Goal: Task Accomplishment & Management: Manage account settings

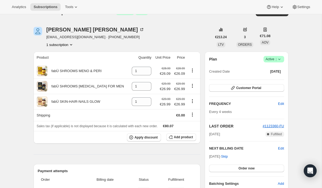
scroll to position [11, 0]
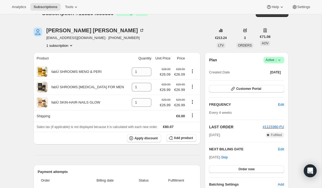
click at [276, 58] on span "Active |" at bounding box center [274, 59] width 16 height 5
click at [267, 81] on span "Cancel subscription" at bounding box center [272, 80] width 30 height 4
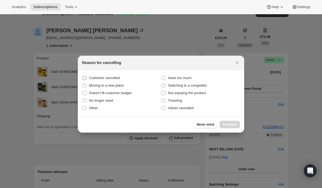
click at [113, 75] on span "Customer cancelled" at bounding box center [104, 77] width 31 height 5
click at [83, 76] on input "Customer cancelled" at bounding box center [82, 76] width 0 height 0
radio input "true"
click at [222, 123] on button "Continue" at bounding box center [230, 125] width 20 height 8
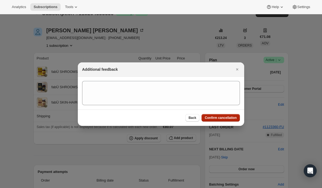
click at [217, 119] on span "Confirm cancellation" at bounding box center [221, 118] width 32 height 4
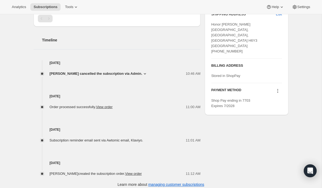
scroll to position [236, 0]
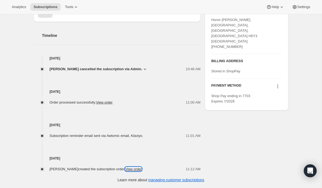
click at [137, 168] on link "View order" at bounding box center [133, 169] width 17 height 4
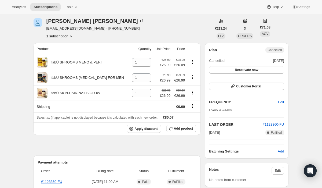
scroll to position [0, 0]
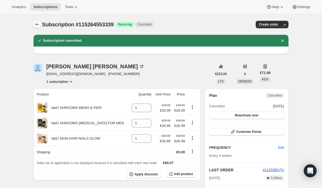
click at [37, 22] on icon "Subscriptions" at bounding box center [37, 24] width 5 height 5
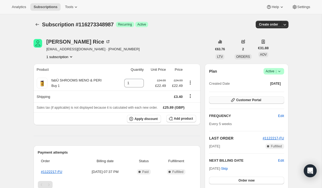
click at [263, 99] on button "Customer Portal" at bounding box center [246, 100] width 75 height 8
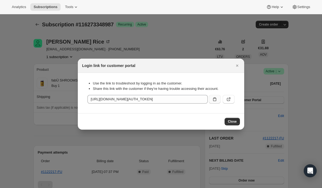
click at [215, 99] on icon ":rc0:" at bounding box center [214, 98] width 5 height 5
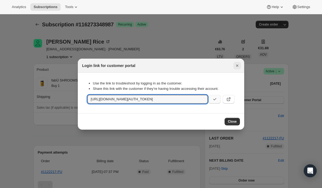
click at [239, 66] on icon "Close" at bounding box center [237, 65] width 5 height 5
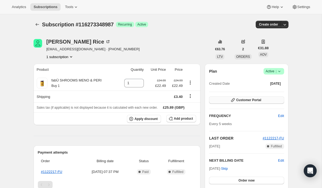
click at [240, 101] on span "Customer Portal" at bounding box center [248, 100] width 25 height 4
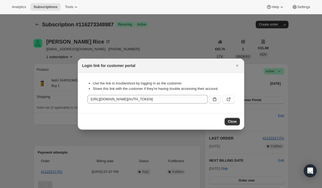
click at [214, 102] on button ":rc0:" at bounding box center [215, 99] width 12 height 9
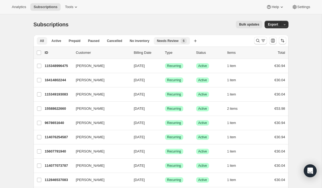
click at [175, 41] on span "Needs Review" at bounding box center [168, 41] width 22 height 4
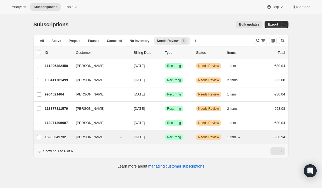
click at [94, 136] on span "[PERSON_NAME]" at bounding box center [90, 136] width 29 height 5
click at [52, 136] on p "15900049732" at bounding box center [58, 136] width 27 height 5
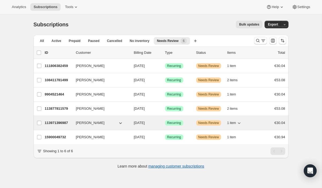
click at [87, 123] on span "[PERSON_NAME]" at bounding box center [90, 122] width 29 height 5
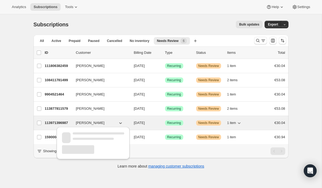
click at [87, 123] on span "[PERSON_NAME]" at bounding box center [90, 122] width 29 height 5
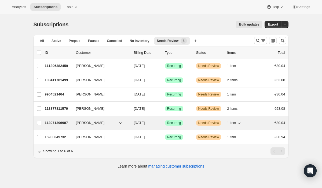
click at [68, 120] on p "113971396987" at bounding box center [58, 122] width 27 height 5
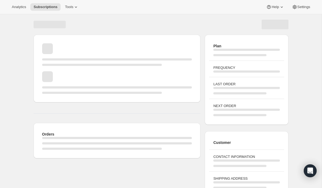
click at [68, 120] on div "Orders" at bounding box center [117, 97] width 167 height 124
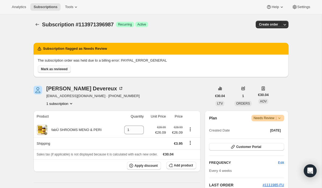
click at [58, 69] on span "Mark as reviewed" at bounding box center [54, 69] width 27 height 4
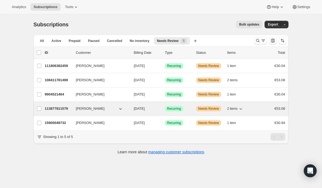
click at [87, 106] on span "[PERSON_NAME]" at bounding box center [90, 108] width 29 height 5
click at [64, 108] on p "113877811579" at bounding box center [58, 108] width 27 height 5
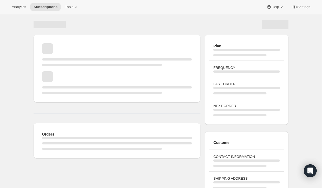
click at [64, 108] on div "Orders" at bounding box center [117, 97] width 167 height 124
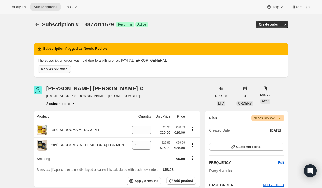
click at [63, 71] on span "Mark as reviewed" at bounding box center [54, 69] width 27 height 4
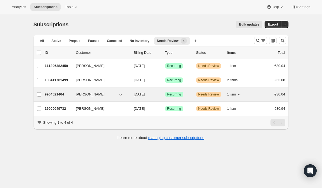
click at [90, 93] on span "[PERSON_NAME]" at bounding box center [90, 94] width 29 height 5
click at [65, 98] on div "9904521464 [PERSON_NAME] [DATE] Success Recurring Warning Needs Review 1 item €…" at bounding box center [165, 95] width 241 height 8
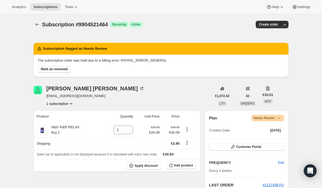
click at [62, 68] on span "Mark as reviewed" at bounding box center [54, 69] width 27 height 4
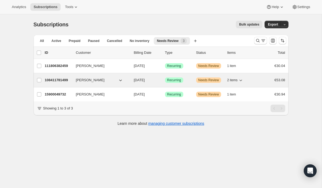
click at [56, 82] on p "108411781499" at bounding box center [58, 79] width 27 height 5
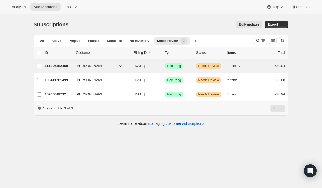
click at [62, 64] on p "111806382459" at bounding box center [58, 65] width 27 height 5
click at [62, 63] on p "111806382459" at bounding box center [58, 65] width 27 height 5
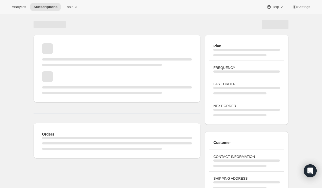
click at [62, 63] on div "Page loading" at bounding box center [117, 62] width 150 height 8
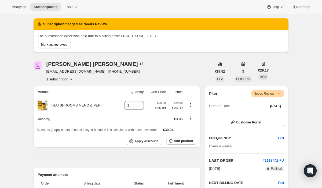
scroll to position [12, 0]
